Goal: Task Accomplishment & Management: Complete application form

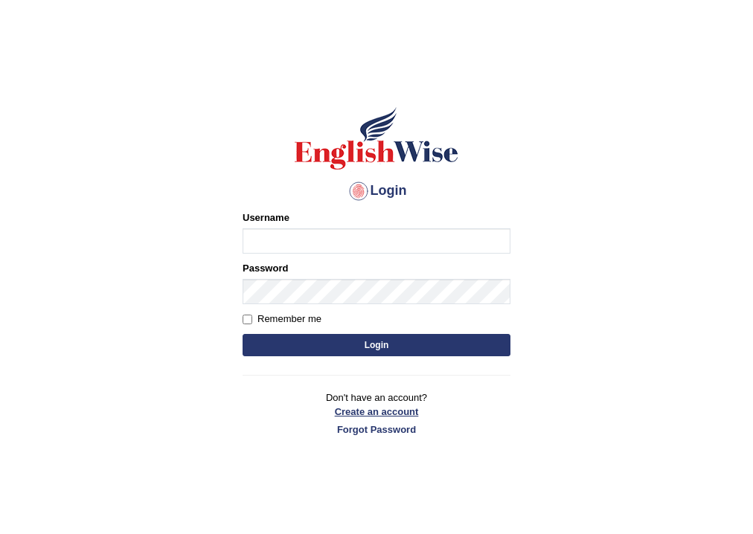
click at [371, 416] on link "Create an account" at bounding box center [377, 412] width 268 height 14
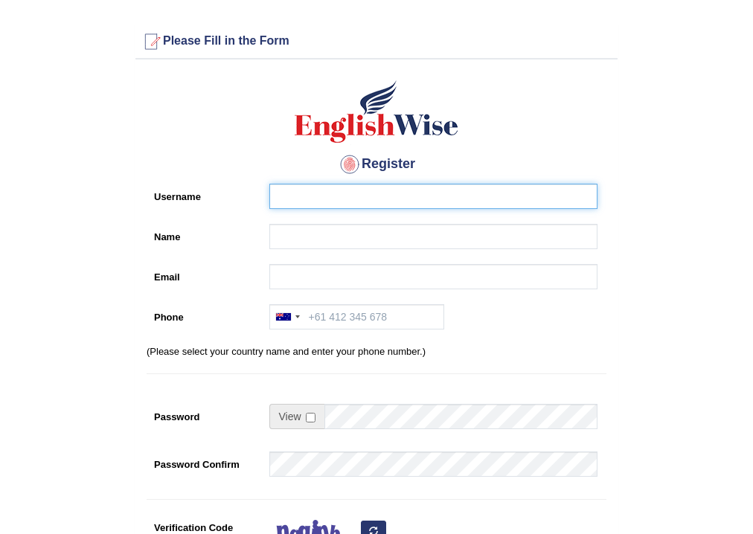
click at [327, 200] on input "Username" at bounding box center [433, 196] width 328 height 25
type input "L"
type input "lari"
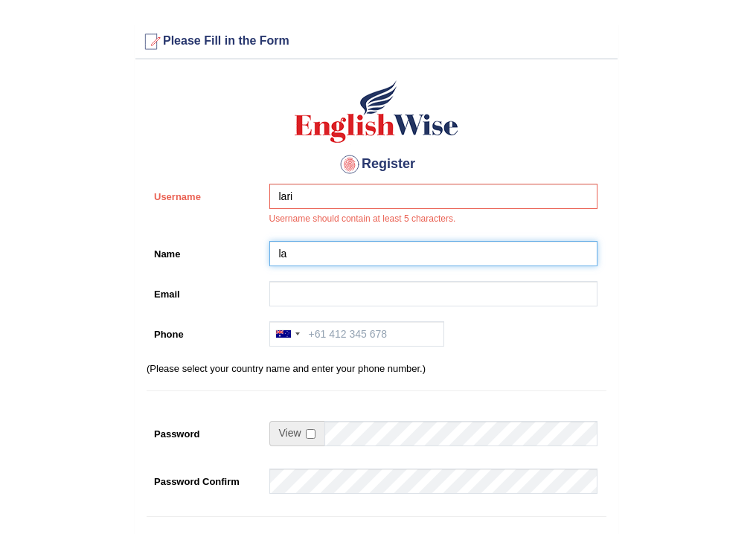
type input "l"
type input "[PERSON_NAME]"
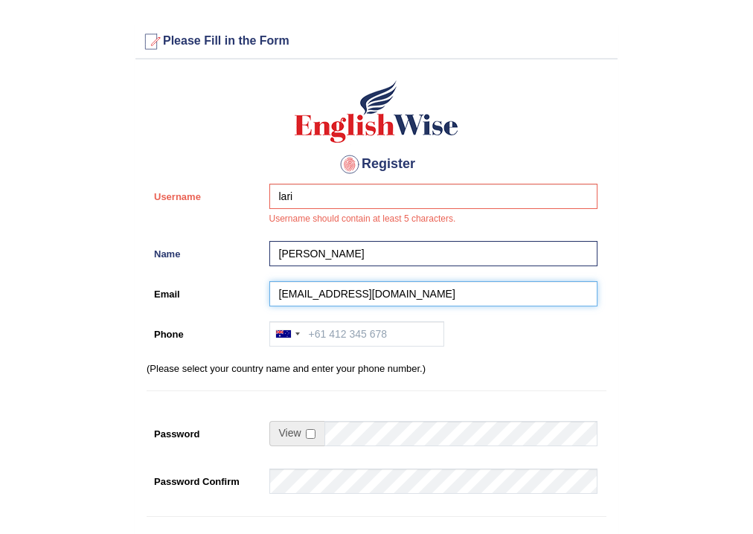
type input "[EMAIL_ADDRESS][DOMAIN_NAME]"
click at [369, 333] on input "Phone" at bounding box center [356, 333] width 175 height 25
click at [366, 333] on input "Phone" at bounding box center [356, 333] width 175 height 25
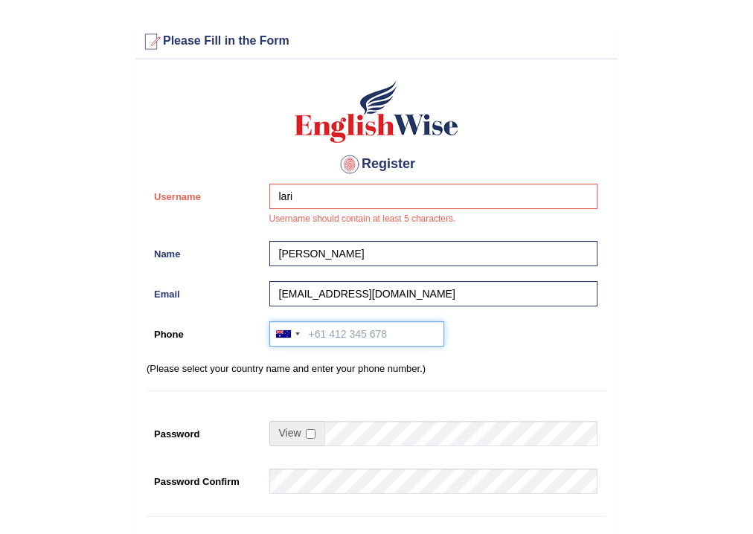
click at [345, 333] on input "Phone" at bounding box center [356, 333] width 175 height 25
click at [345, 334] on input "Phone" at bounding box center [356, 333] width 175 height 25
click at [344, 335] on input "Phone" at bounding box center [356, 333] width 175 height 25
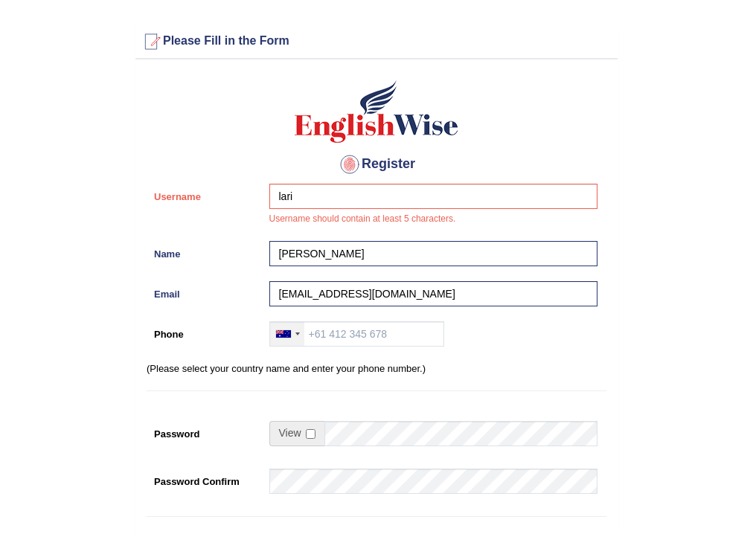
click at [294, 338] on div at bounding box center [287, 334] width 34 height 24
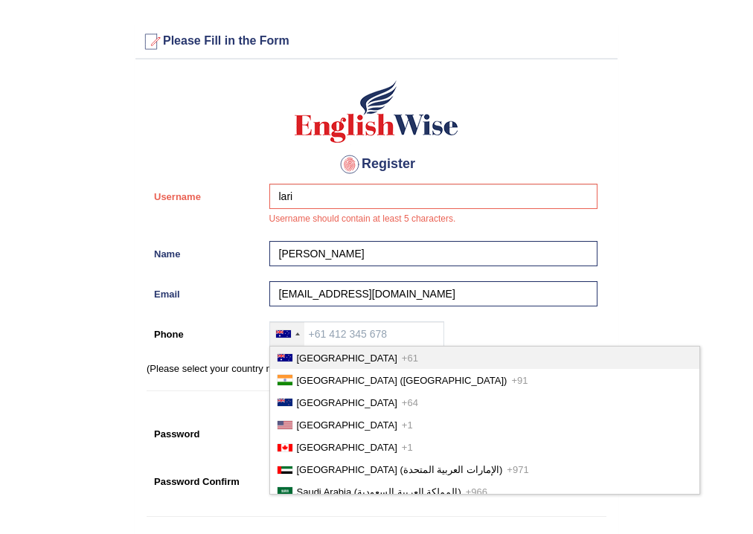
click at [295, 334] on div at bounding box center [297, 334] width 4 height 3
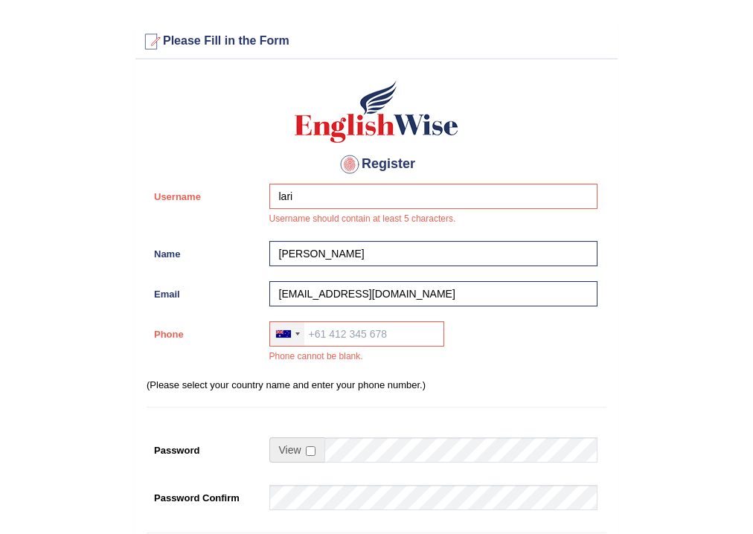
click at [295, 334] on div at bounding box center [297, 334] width 4 height 3
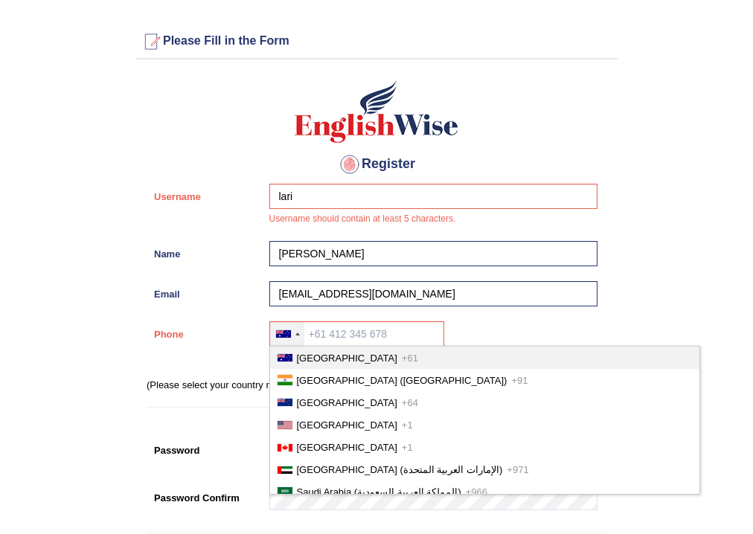
click at [306, 353] on span "[GEOGRAPHIC_DATA]" at bounding box center [347, 358] width 100 height 11
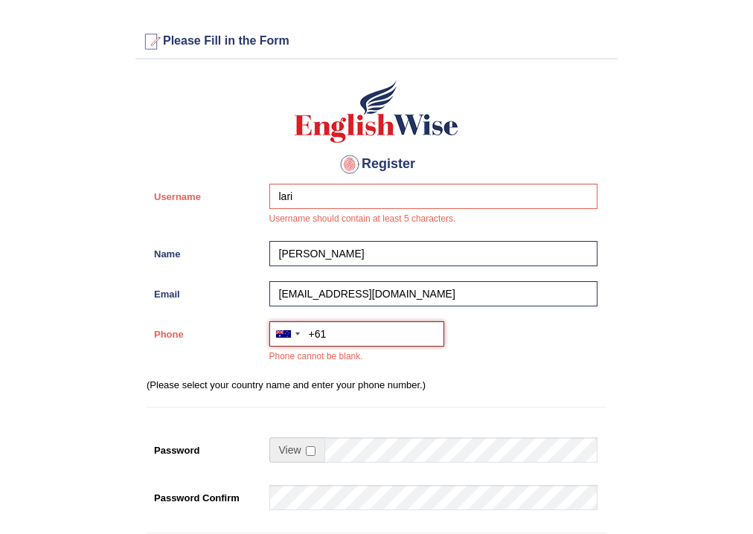
click at [339, 333] on input "+61" at bounding box center [356, 333] width 175 height 25
click at [338, 333] on input "+61" at bounding box center [356, 333] width 175 height 25
click at [338, 334] on input "+61" at bounding box center [356, 333] width 175 height 25
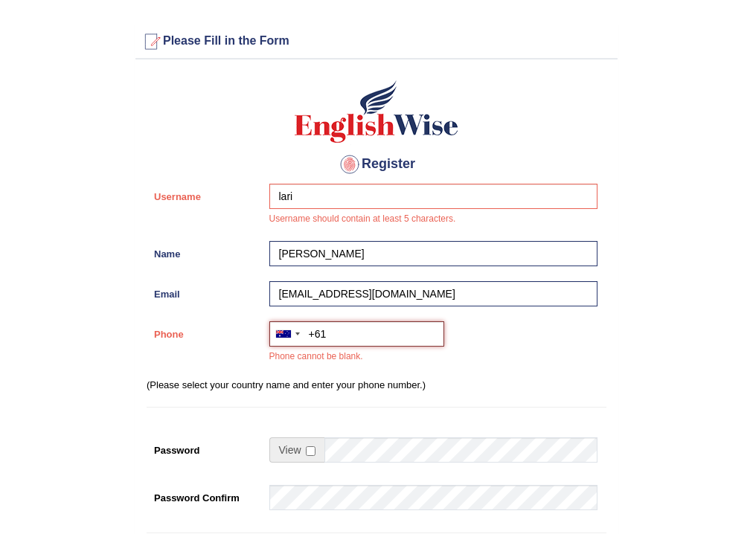
click at [338, 335] on input "+61" at bounding box center [356, 333] width 175 height 25
type input "D"
type input "0452531928"
click at [312, 452] on input "checkbox" at bounding box center [311, 451] width 10 height 10
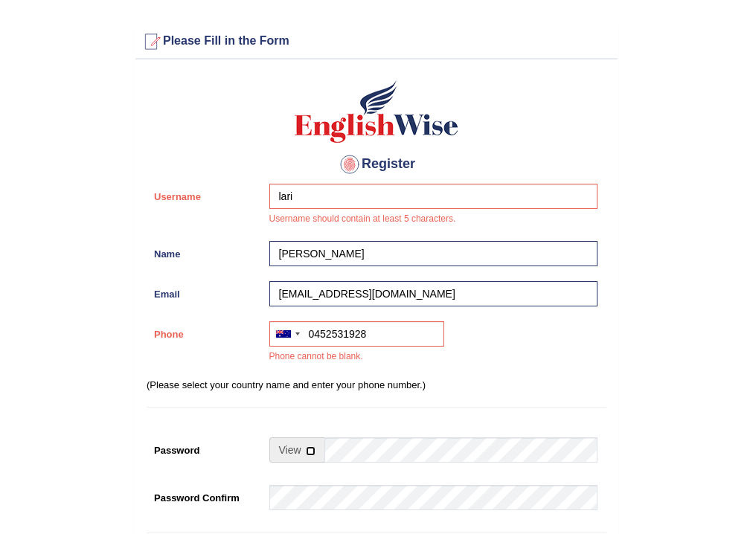
checkbox input "true"
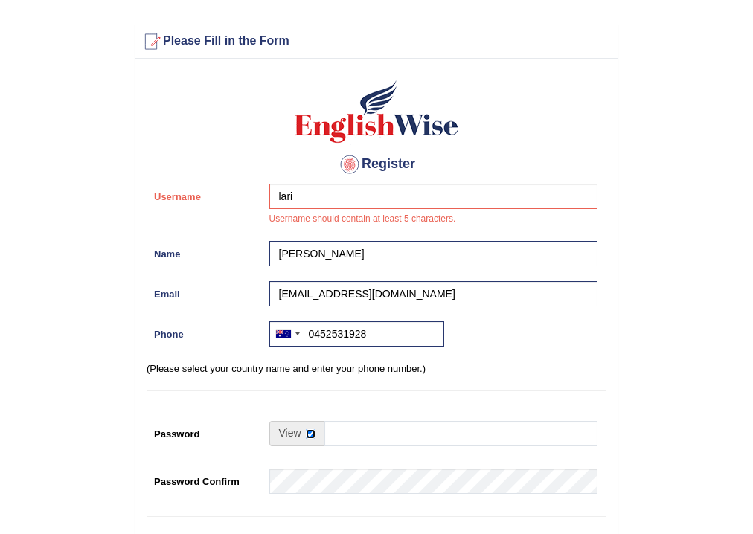
scroll to position [179, 0]
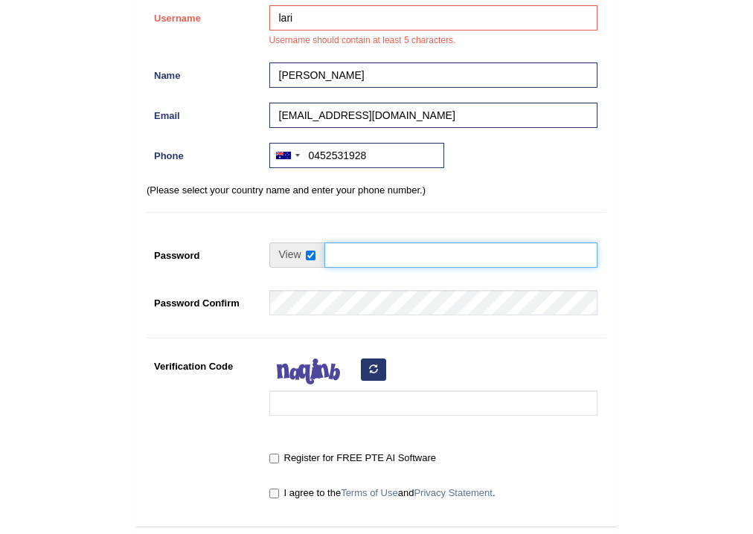
click at [340, 259] on input "Password" at bounding box center [460, 255] width 273 height 25
type input "l"
type input "L@ri"
